Goal: Find specific page/section: Find specific page/section

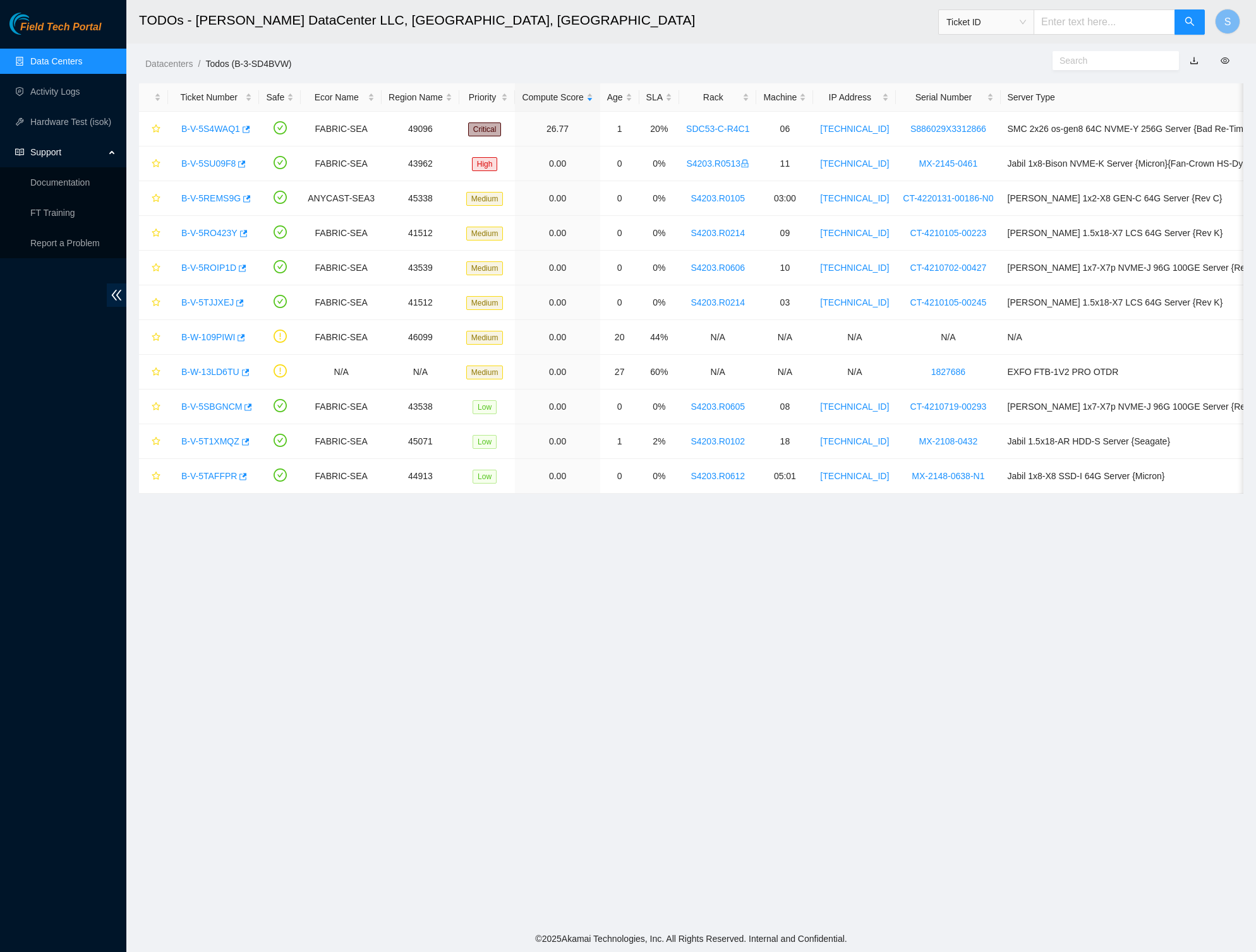
click at [69, 18] on div "Field Tech Portal" at bounding box center [63, 24] width 126 height 22
click at [82, 38] on link "Field Tech Portal" at bounding box center [55, 31] width 92 height 17
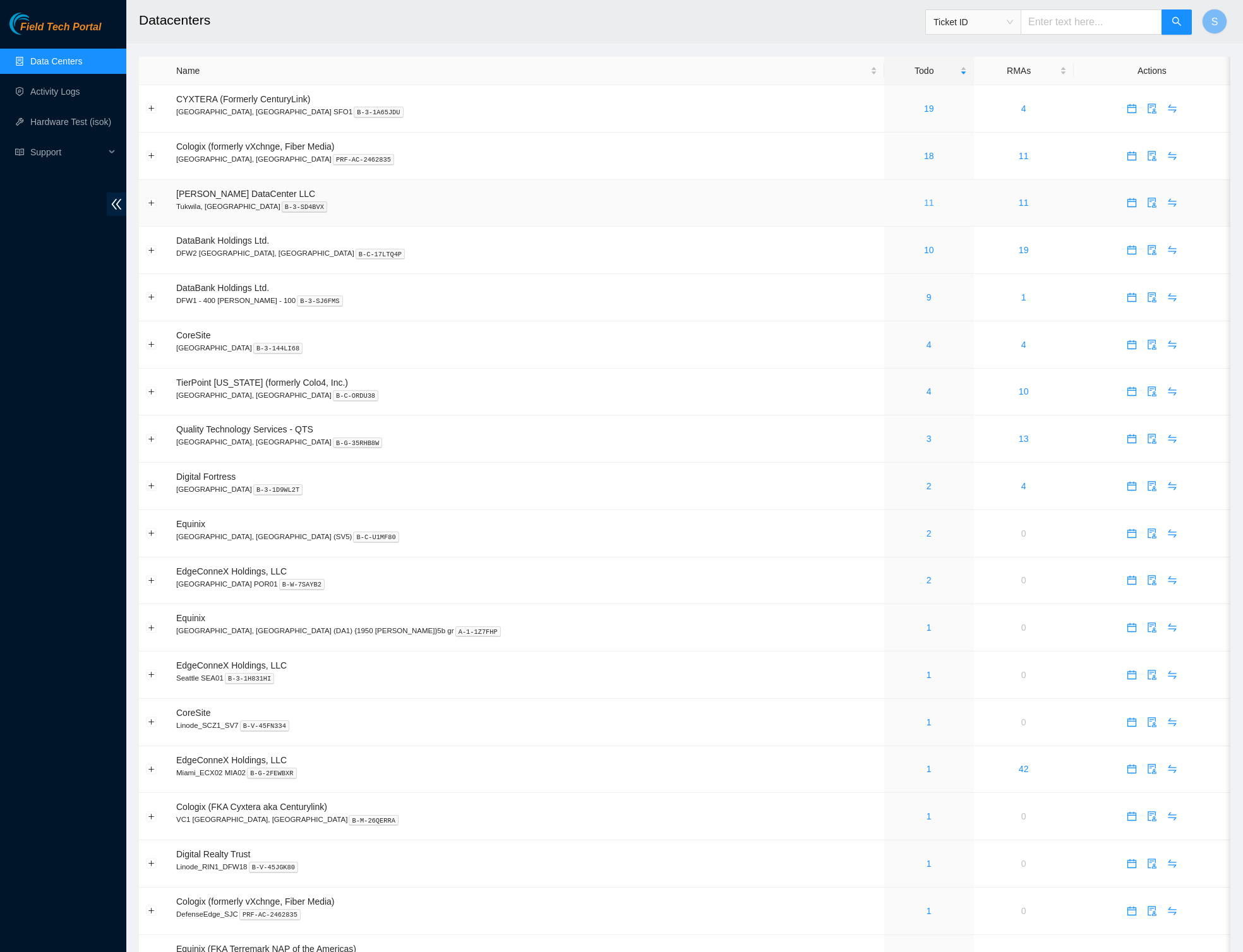
click at [924, 203] on link "11" at bounding box center [929, 203] width 10 height 10
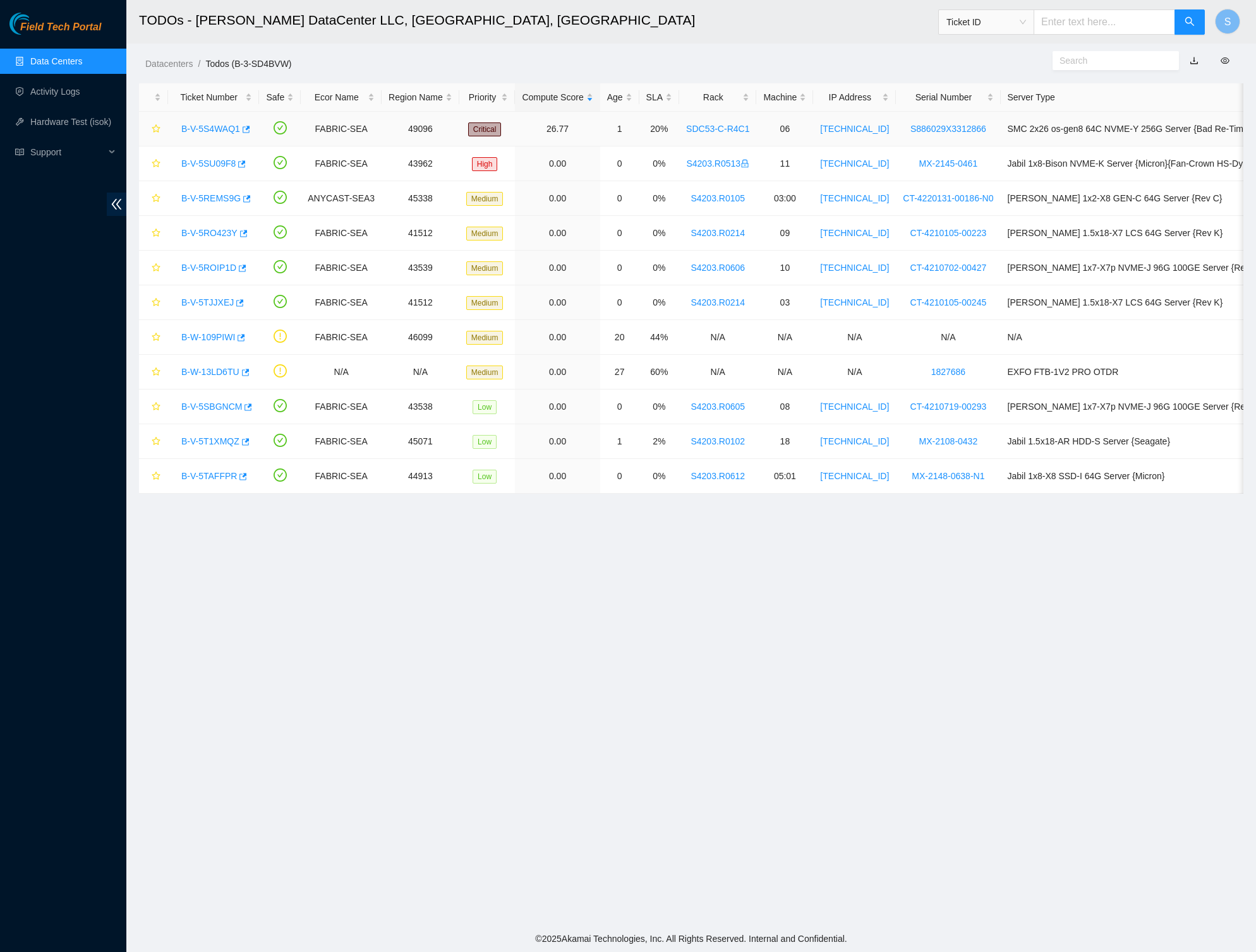
click at [210, 133] on link "B-V-5S4WAQ1" at bounding box center [210, 129] width 58 height 10
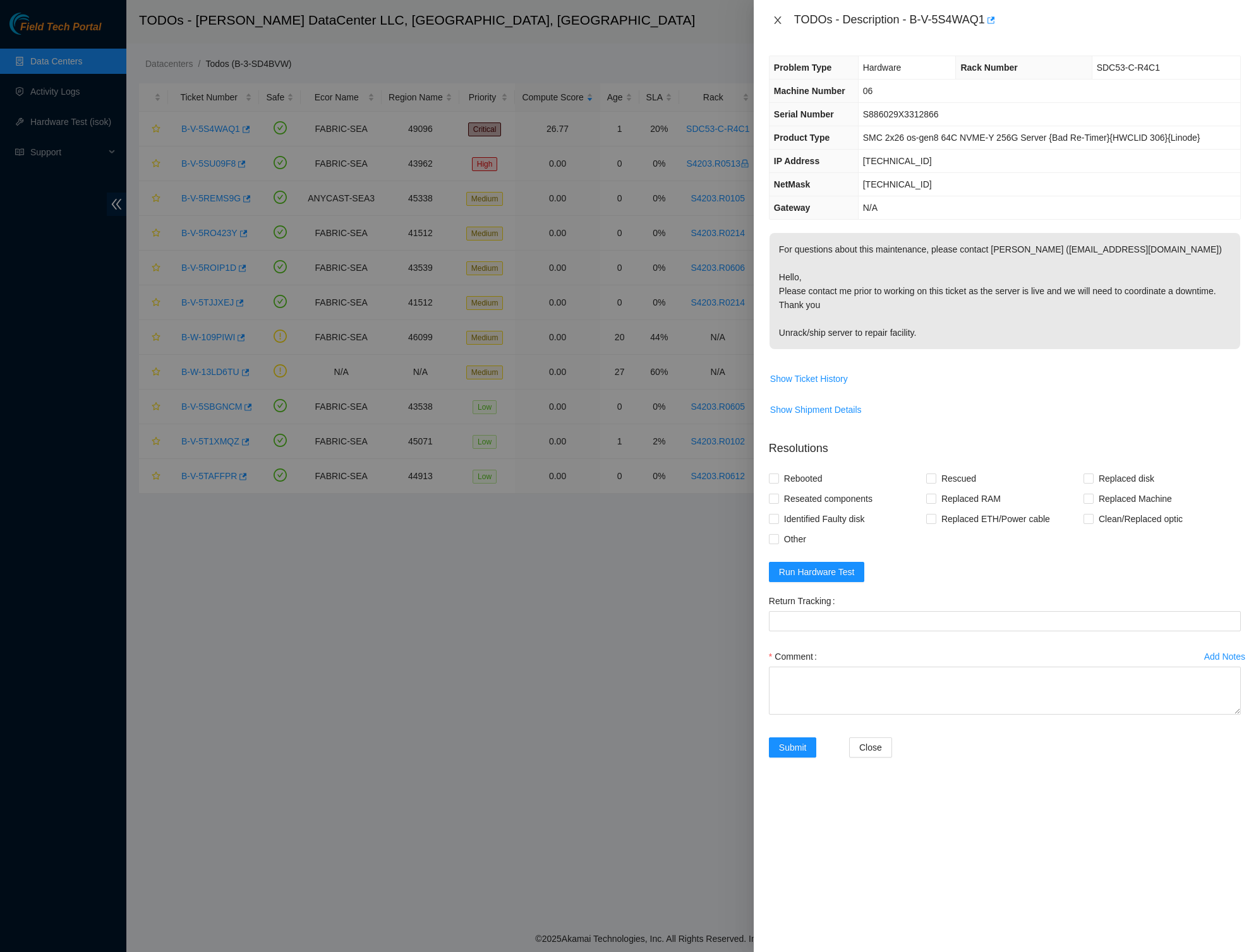
click at [784, 19] on button "Close" at bounding box center [777, 20] width 18 height 12
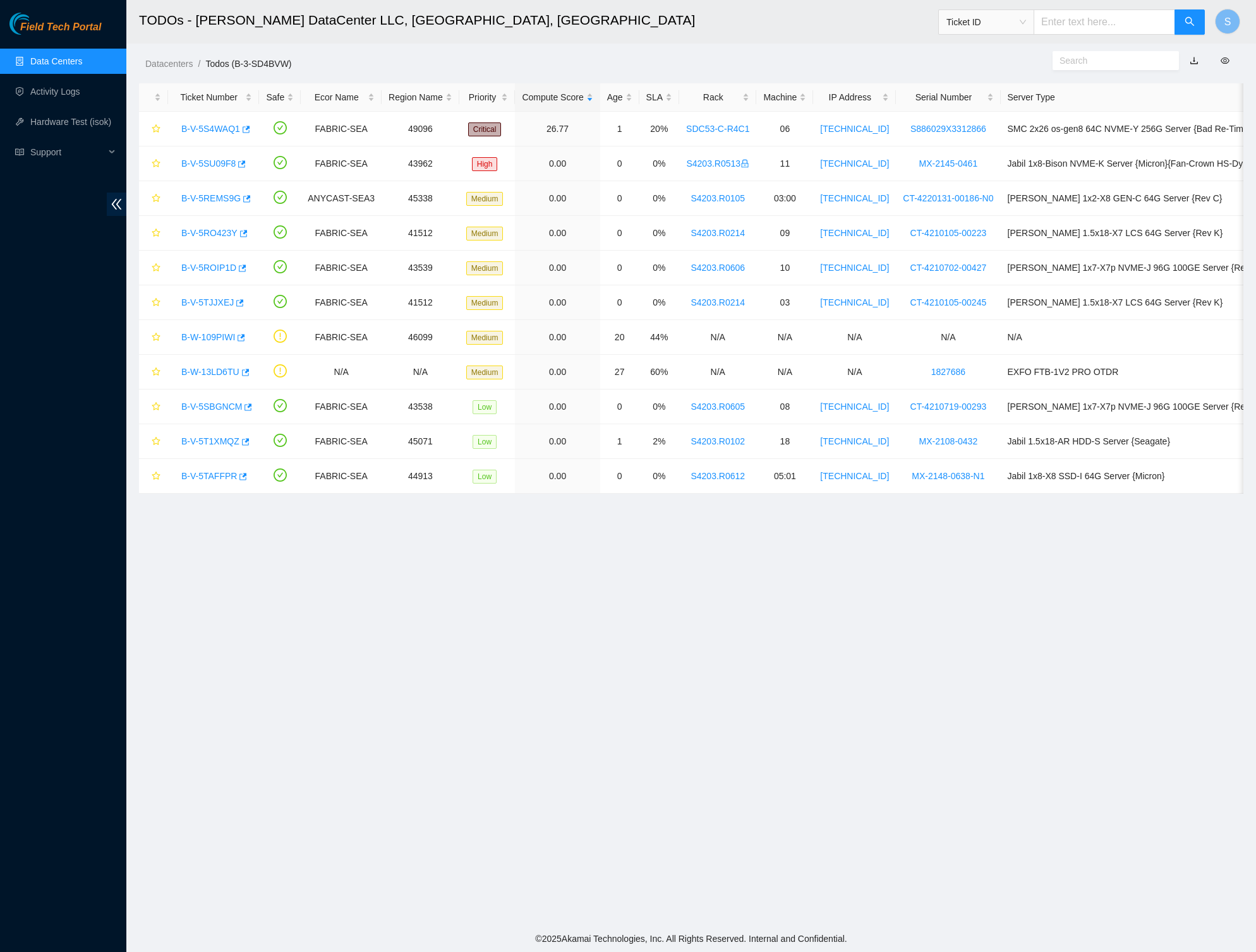
click at [608, 564] on main "TODOs - [PERSON_NAME] DataCenter LLC, [GEOGRAPHIC_DATA], [GEOGRAPHIC_DATA] Tick…" at bounding box center [691, 463] width 1130 height 926
click at [529, 604] on main "TODOs - [PERSON_NAME] DataCenter LLC, [GEOGRAPHIC_DATA], [GEOGRAPHIC_DATA] Tick…" at bounding box center [691, 463] width 1130 height 926
click at [462, 42] on header "TODOs - [PERSON_NAME] DataCenter LLC, [GEOGRAPHIC_DATA], [GEOGRAPHIC_DATA] Tick…" at bounding box center [754, 22] width 1256 height 43
click at [482, 22] on h2 "TODOs - [PERSON_NAME] DataCenter LLC, [GEOGRAPHIC_DATA], [GEOGRAPHIC_DATA]" at bounding box center [570, 20] width 862 height 40
